Goal: Information Seeking & Learning: Learn about a topic

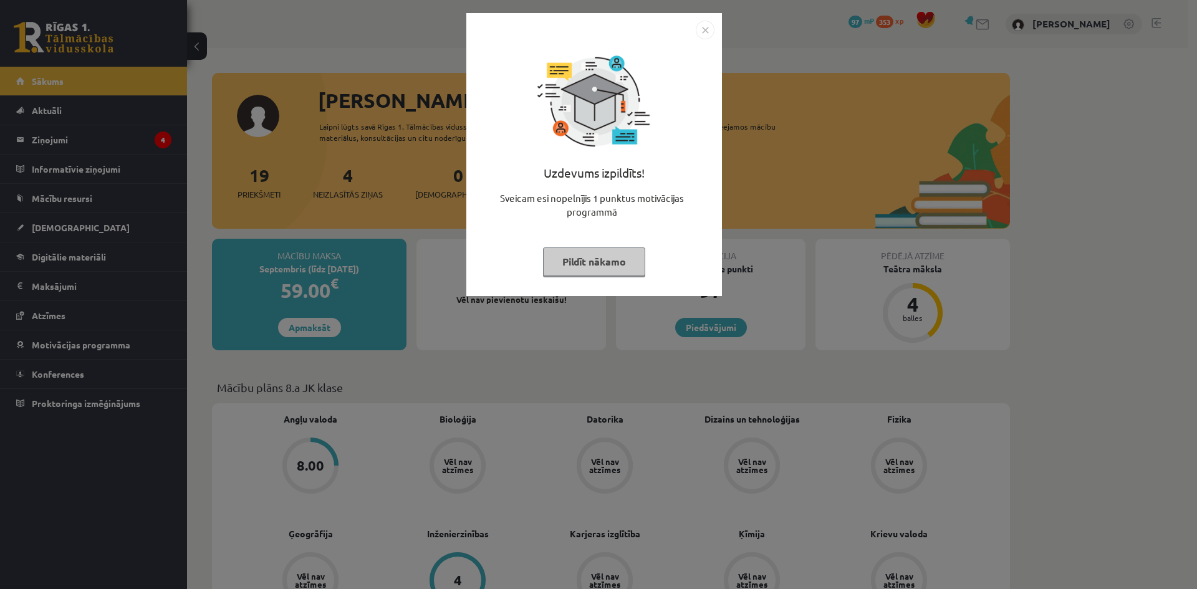
click at [766, 125] on div "Uzdevums izpildīts! Sveicam esi nopelnījis 1 punktus motivācijas programmā Pild…" at bounding box center [598, 294] width 1197 height 589
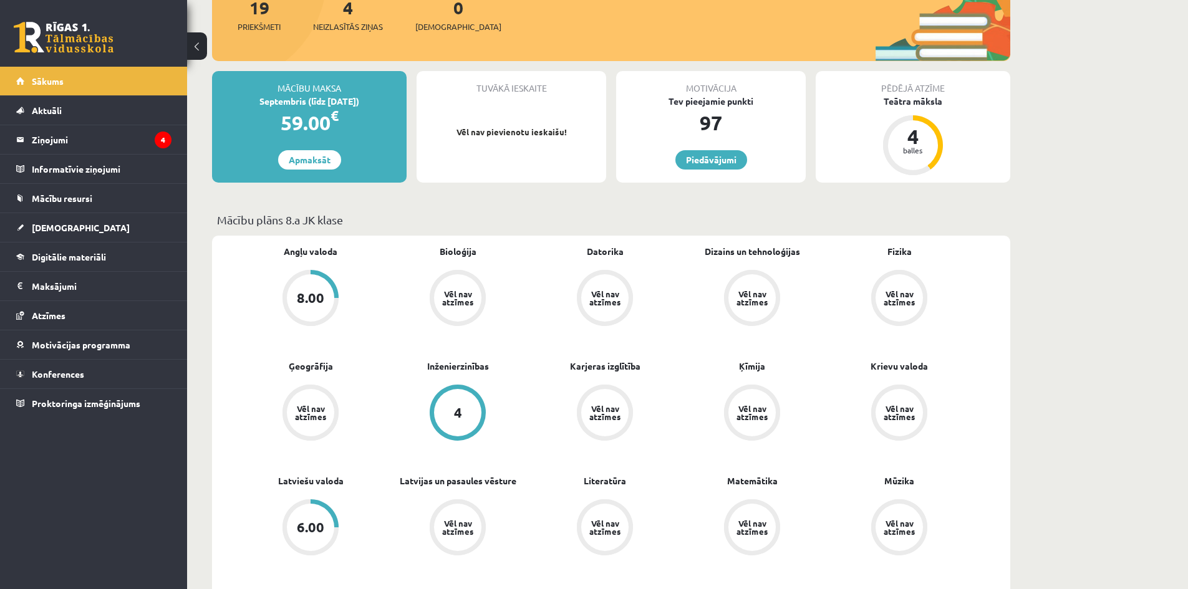
scroll to position [62, 0]
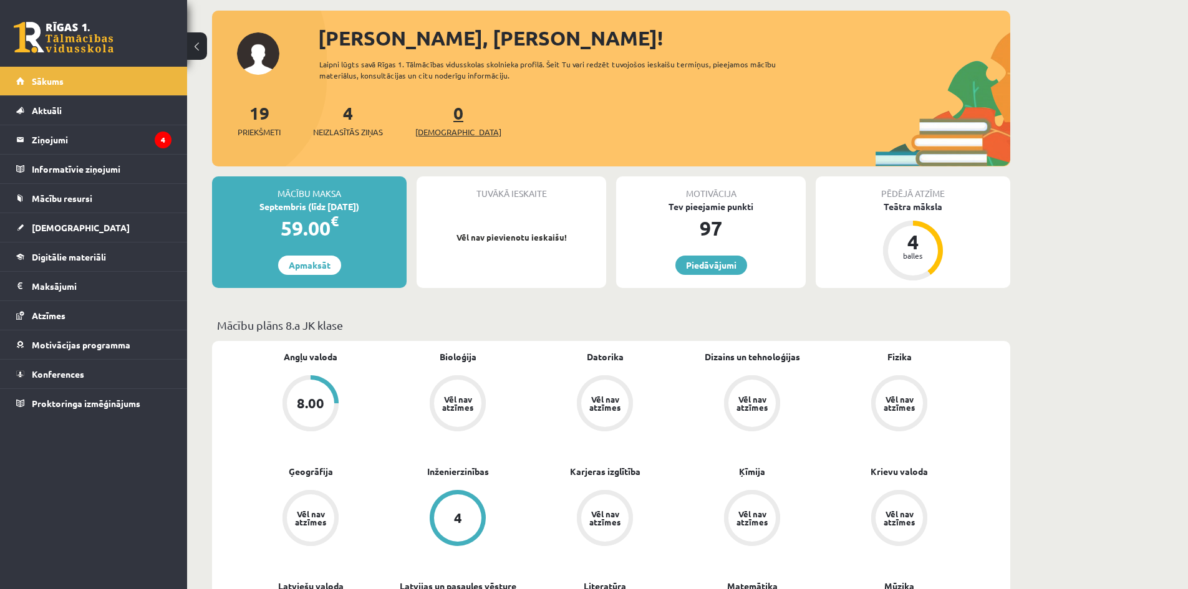
click at [442, 120] on link "0 Ieskaites" at bounding box center [458, 120] width 86 height 37
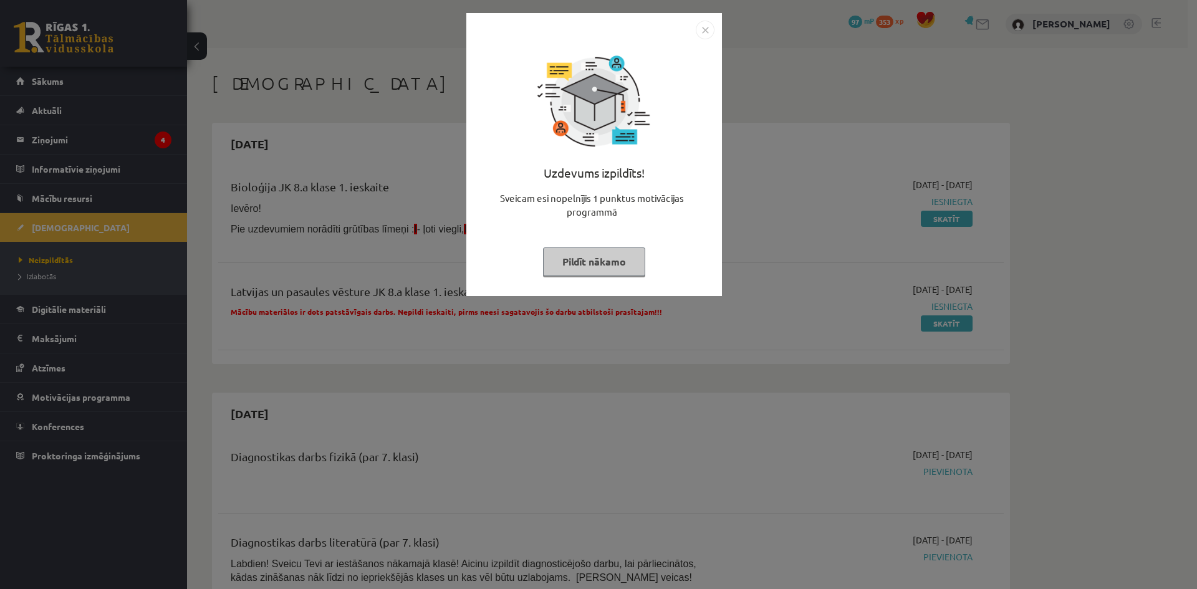
click at [781, 236] on div "Uzdevums izpildīts! Sveicam esi nopelnījis 1 punktus motivācijas programmā Pild…" at bounding box center [598, 294] width 1197 height 589
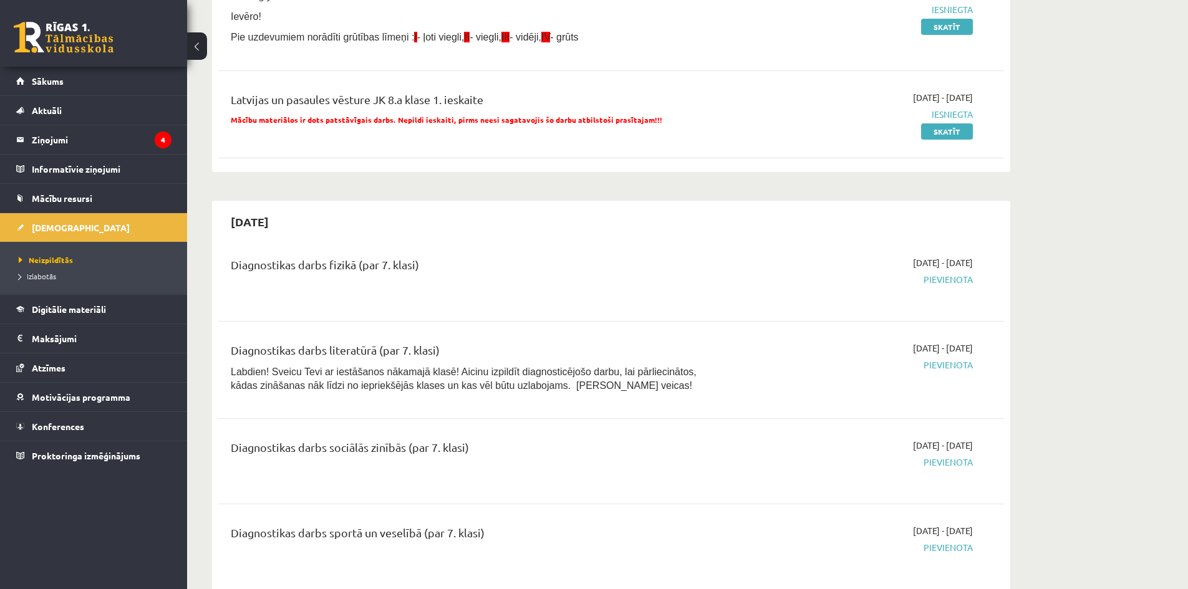
scroll to position [187, 0]
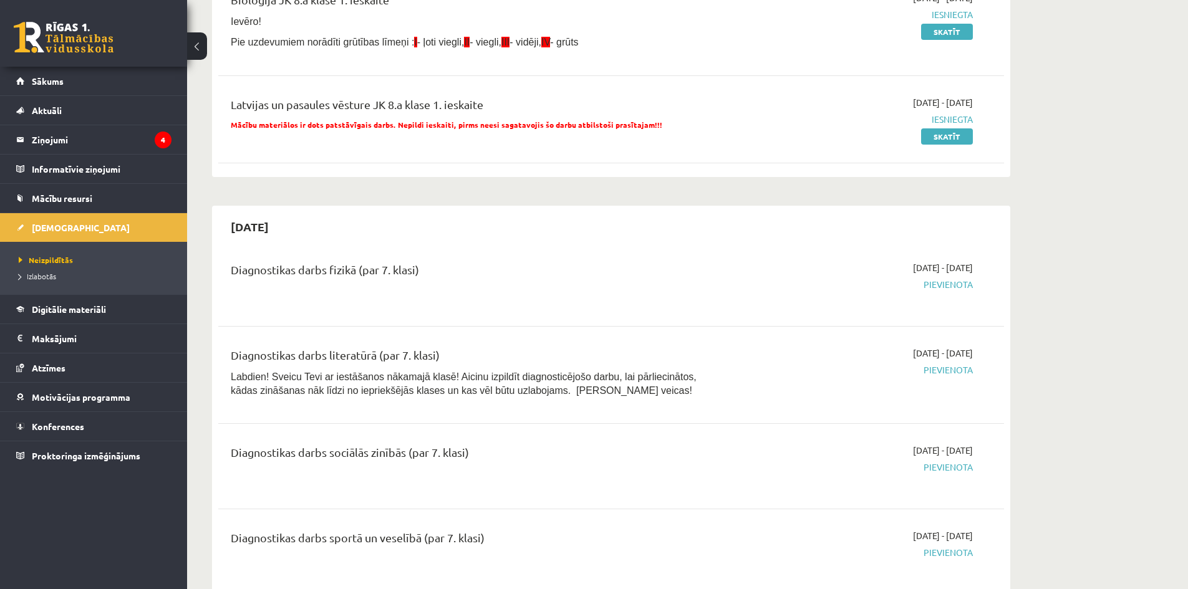
click at [790, 347] on div "[DATE] - [DATE] [GEOGRAPHIC_DATA]" at bounding box center [855, 375] width 254 height 57
click at [827, 402] on div "[DATE] - [DATE] [GEOGRAPHIC_DATA]" at bounding box center [855, 375] width 254 height 57
drag, startPoint x: 709, startPoint y: 282, endPoint x: 519, endPoint y: 266, distance: 190.3
click at [703, 282] on div "Diagnostikas darbs fizikā (par 7. klasi)" at bounding box center [475, 272] width 488 height 23
drag, startPoint x: 419, startPoint y: 253, endPoint x: 219, endPoint y: 251, distance: 200.1
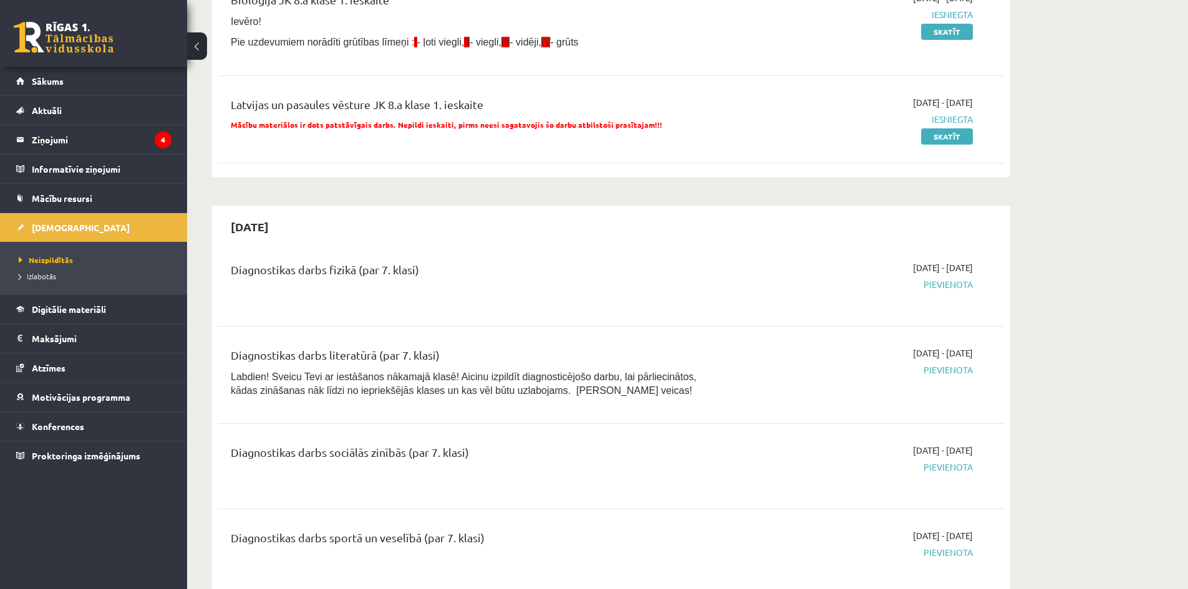
click at [219, 251] on div "Diagnostikas darbs fizikā (par 7. klasi) [DATE] - [DATE] [GEOGRAPHIC_DATA]" at bounding box center [611, 284] width 786 height 70
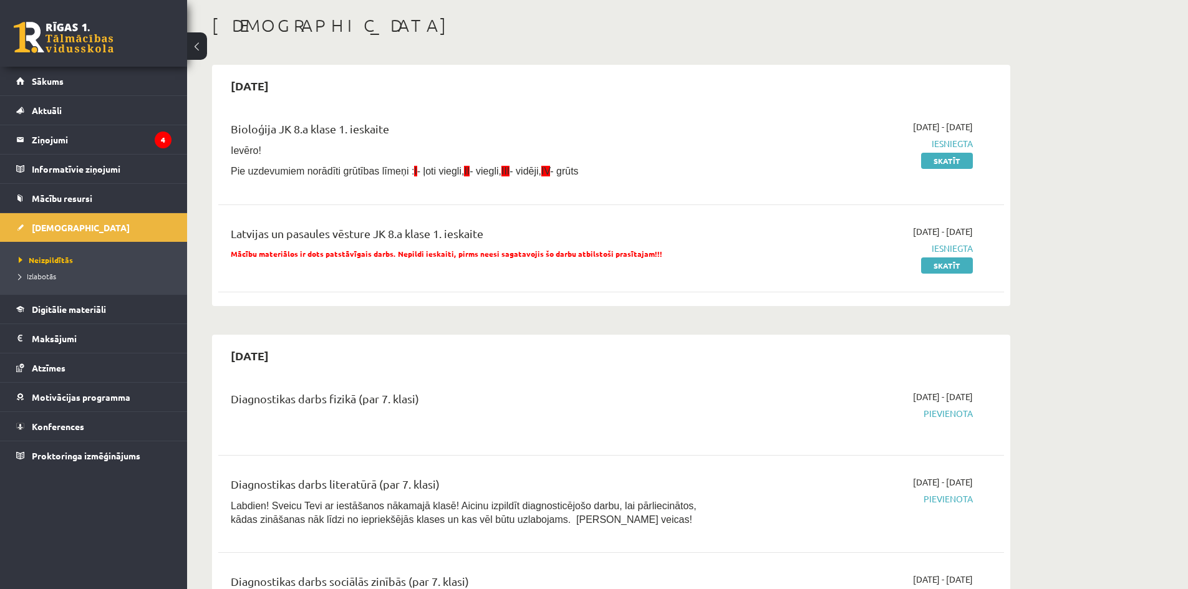
scroll to position [0, 0]
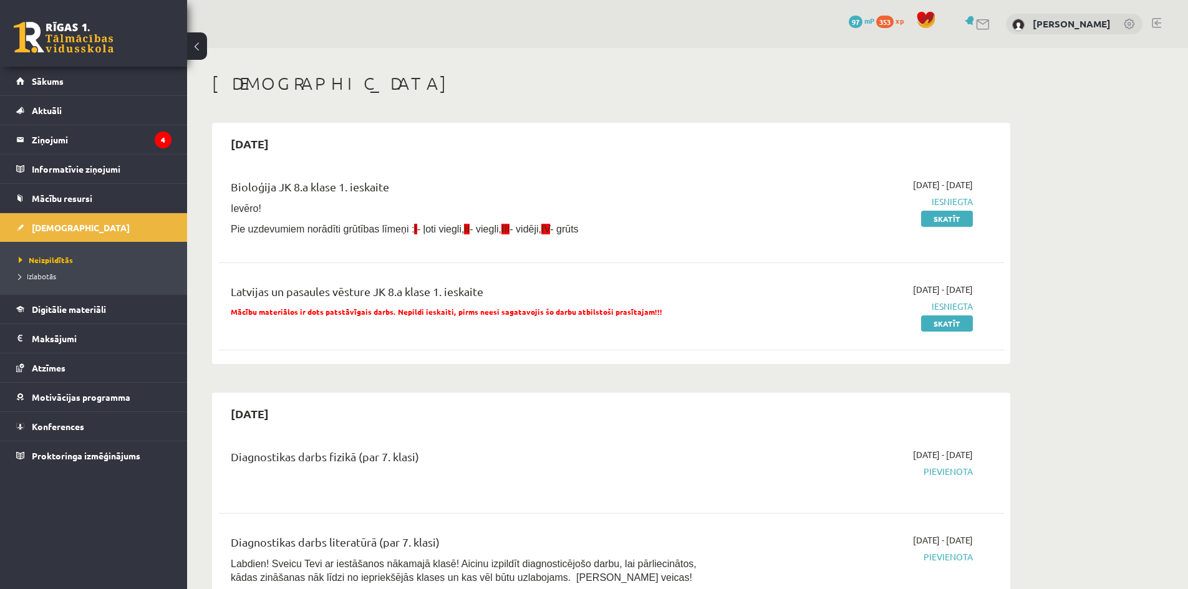
click at [332, 156] on div "2025-09-15" at bounding box center [611, 143] width 786 height 29
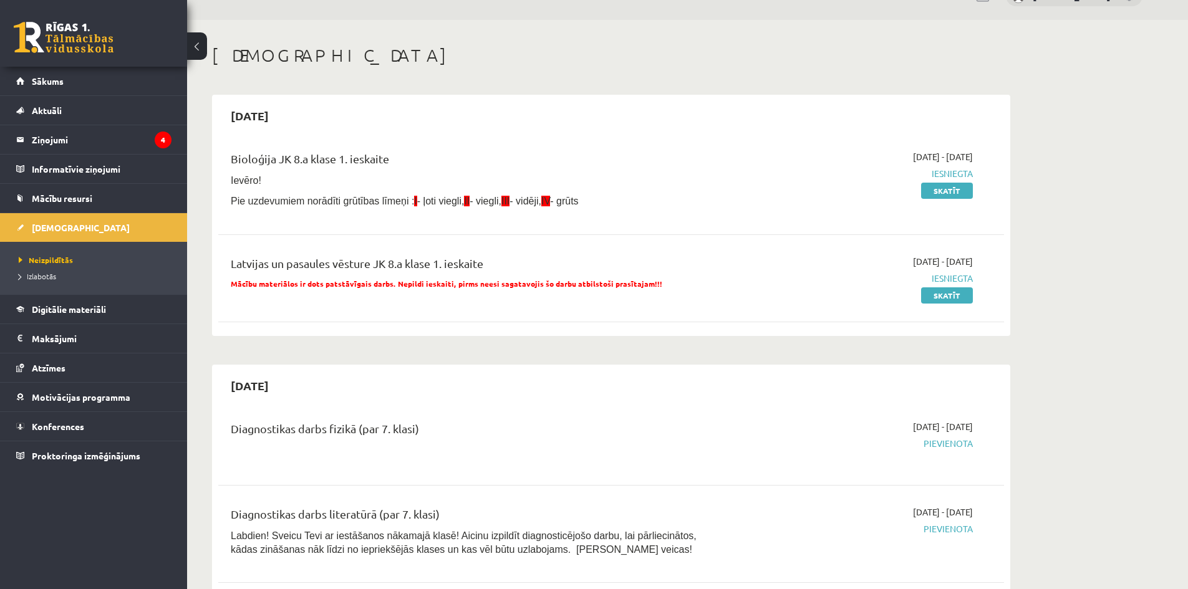
scroll to position [125, 0]
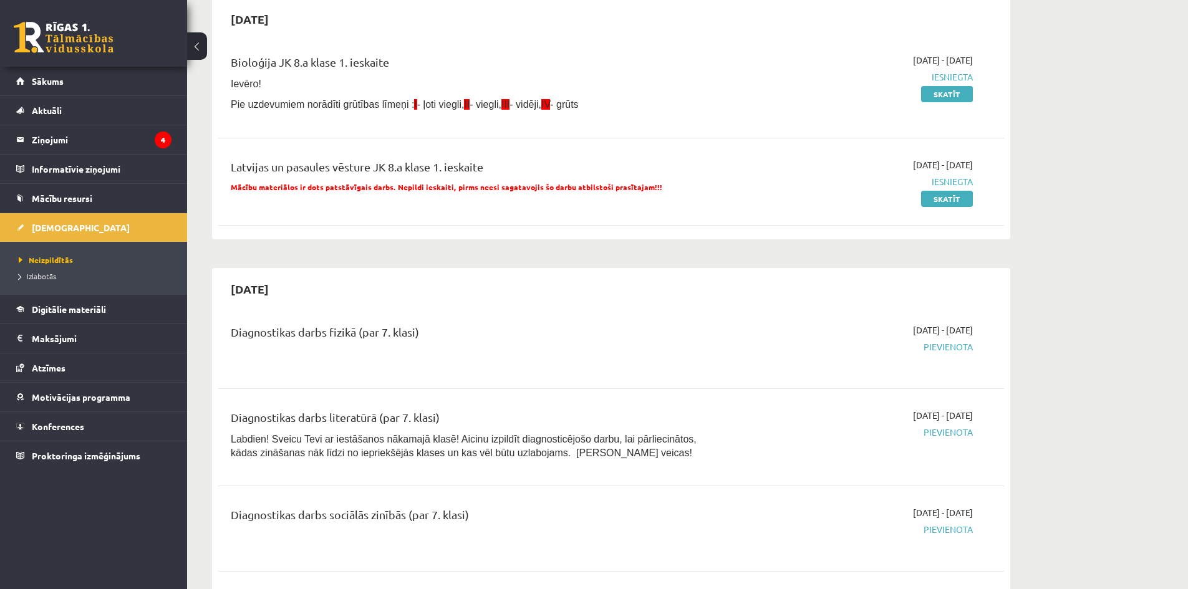
click at [895, 352] on span "Pievienota" at bounding box center [855, 346] width 235 height 13
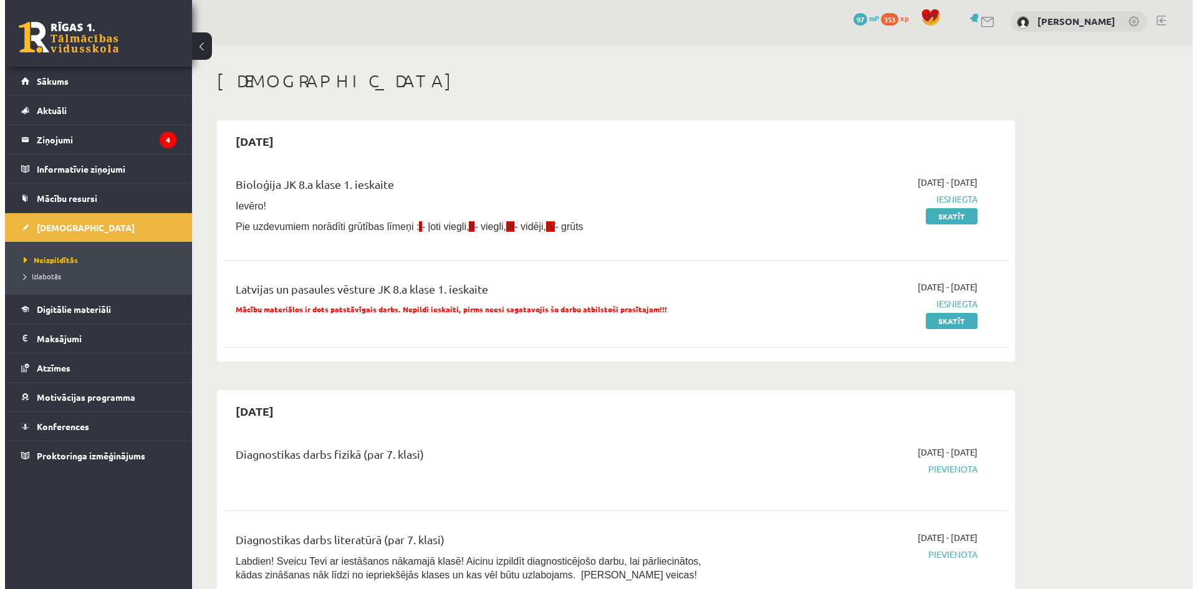
scroll to position [0, 0]
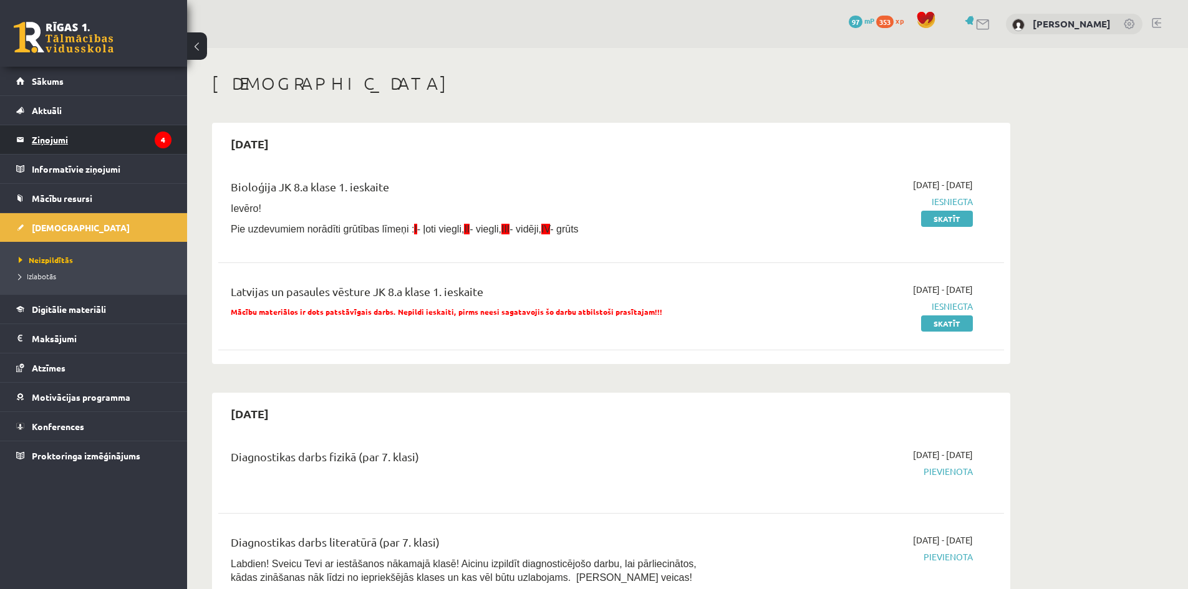
click at [124, 143] on legend "Ziņojumi 4" at bounding box center [102, 139] width 140 height 29
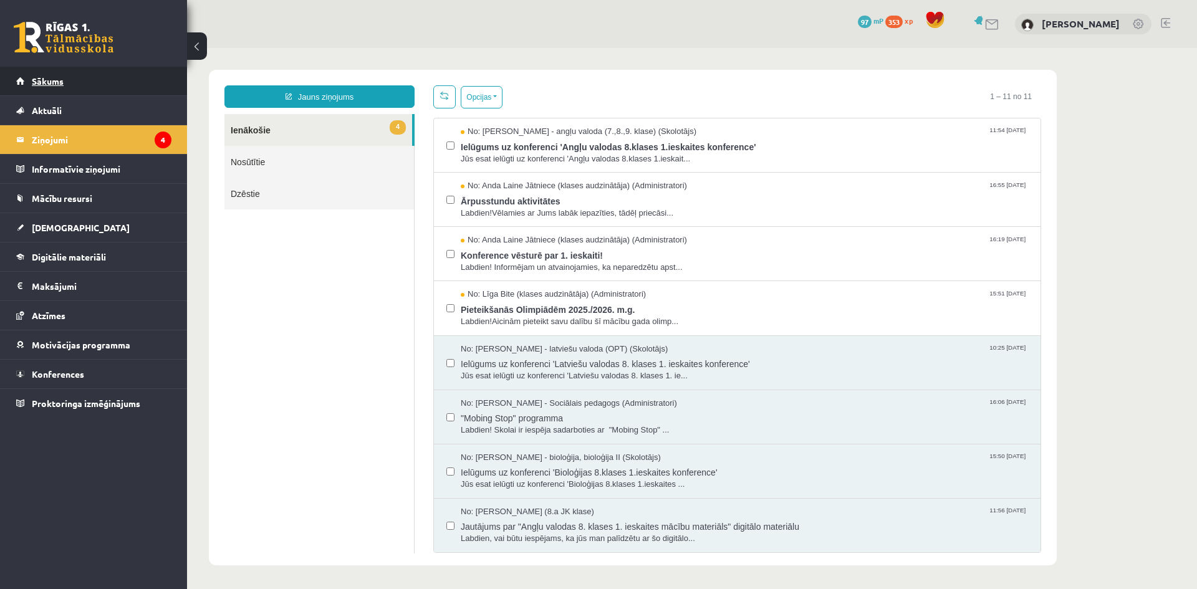
click at [61, 83] on span "Sākums" at bounding box center [48, 80] width 32 height 11
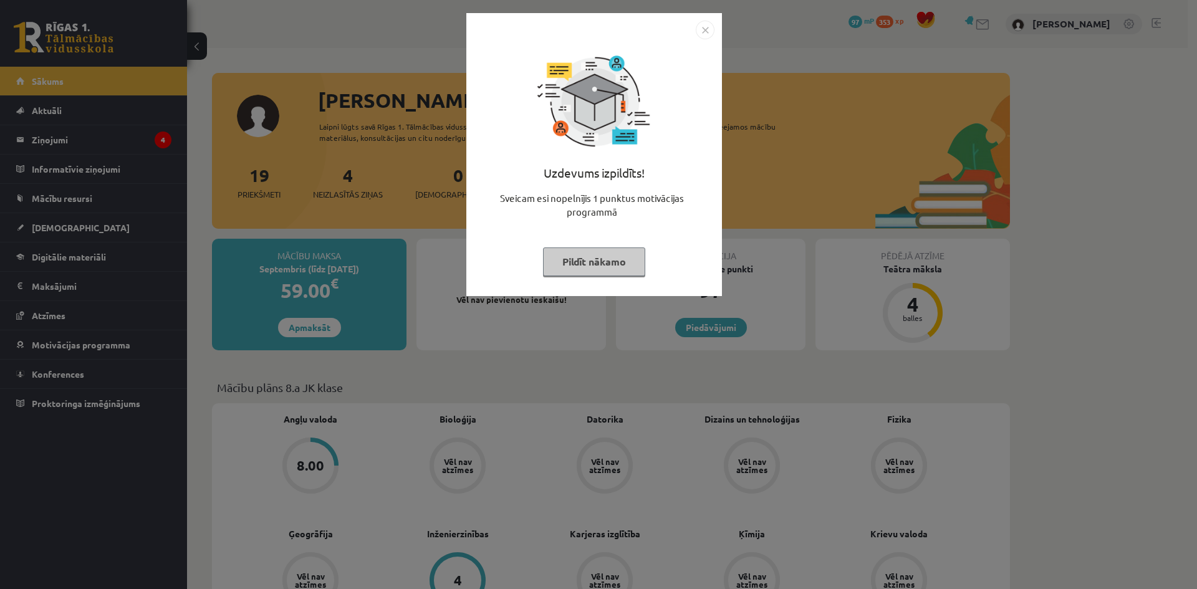
click at [705, 26] on img "Close" at bounding box center [705, 30] width 19 height 19
